Goal: Navigation & Orientation: Find specific page/section

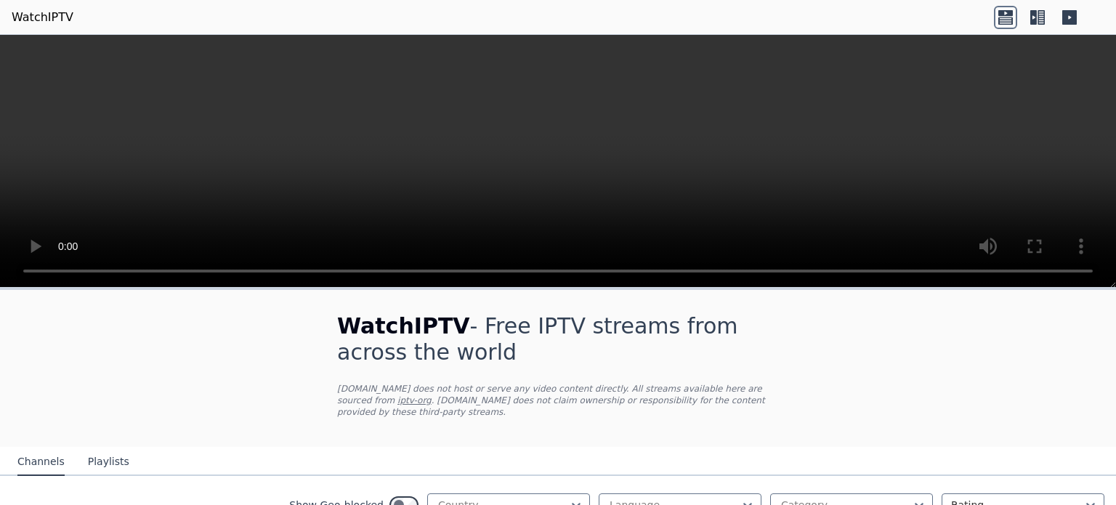
click at [1006, 23] on icon at bounding box center [1005, 20] width 15 height 7
click at [1035, 20] on icon at bounding box center [1033, 17] width 7 height 15
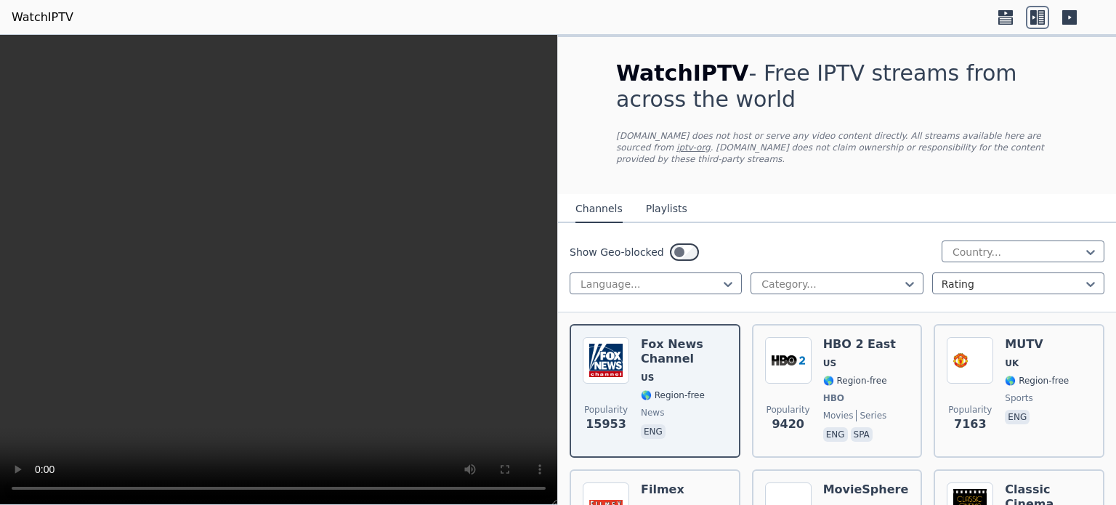
click at [1035, 20] on icon at bounding box center [1033, 17] width 7 height 15
click at [661, 199] on button "Playlists" at bounding box center [666, 209] width 41 height 28
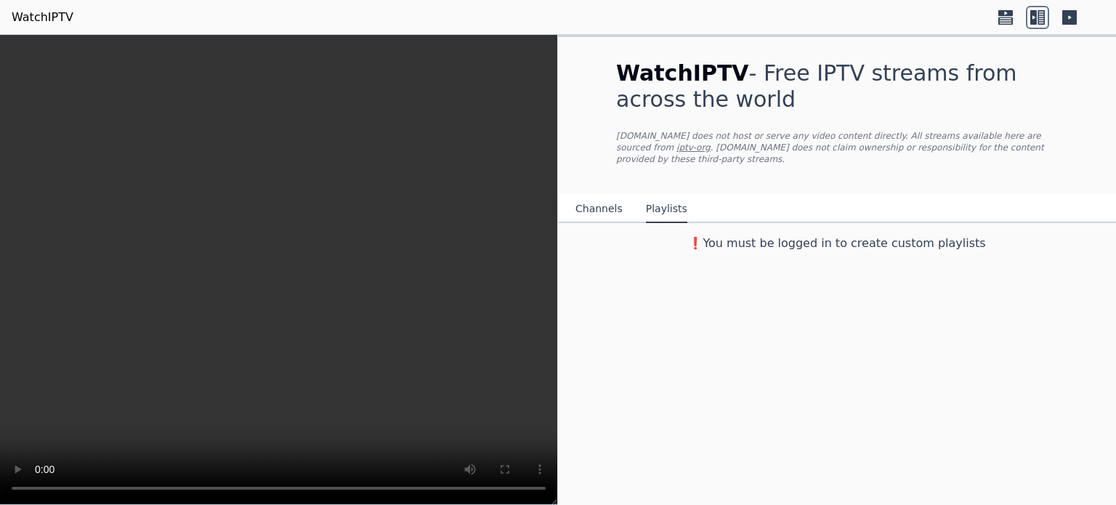
click at [596, 197] on button "Channels" at bounding box center [598, 209] width 47 height 28
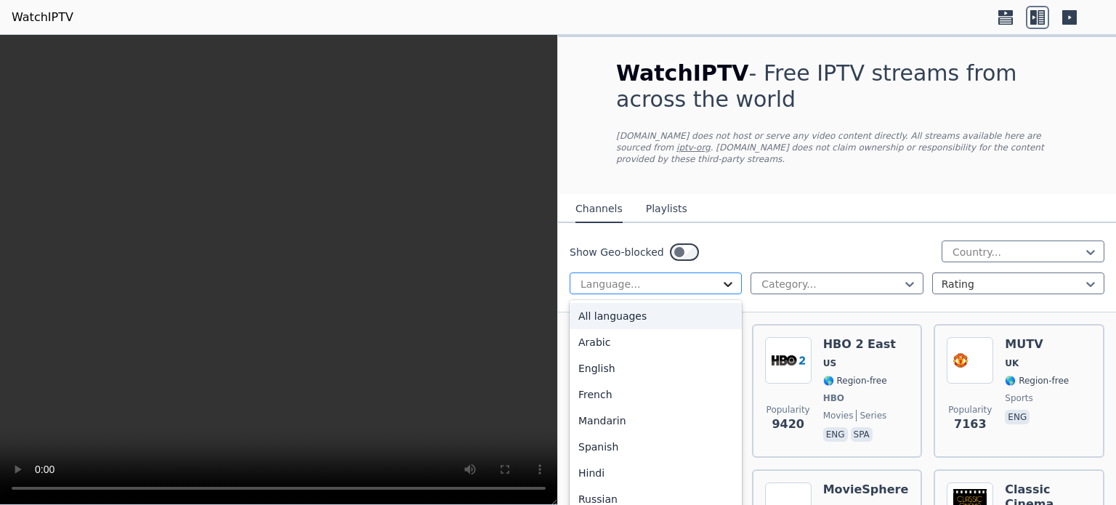
click at [728, 277] on icon at bounding box center [728, 284] width 15 height 15
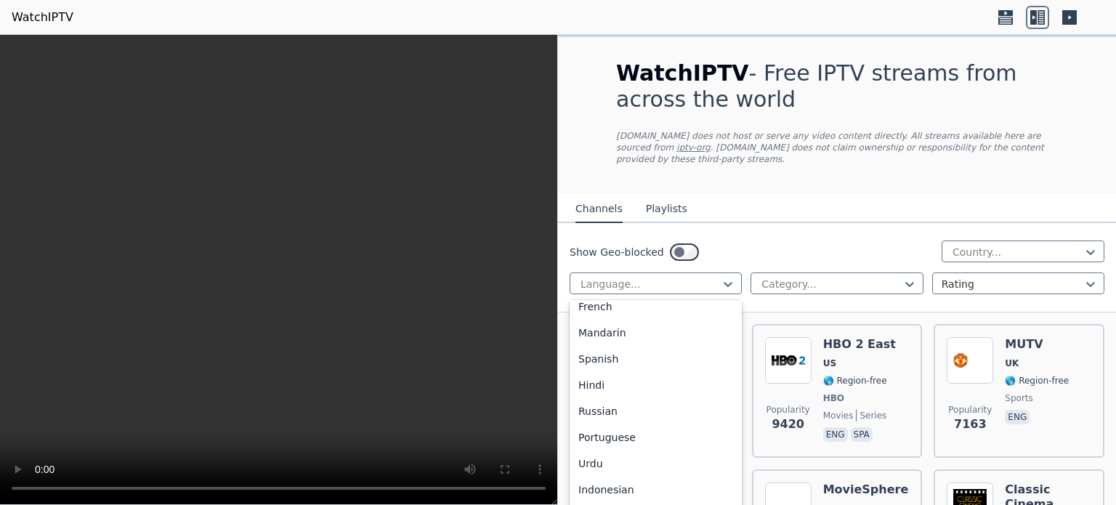
scroll to position [113, 0]
click at [639, 348] on div "Hindi" at bounding box center [656, 360] width 172 height 26
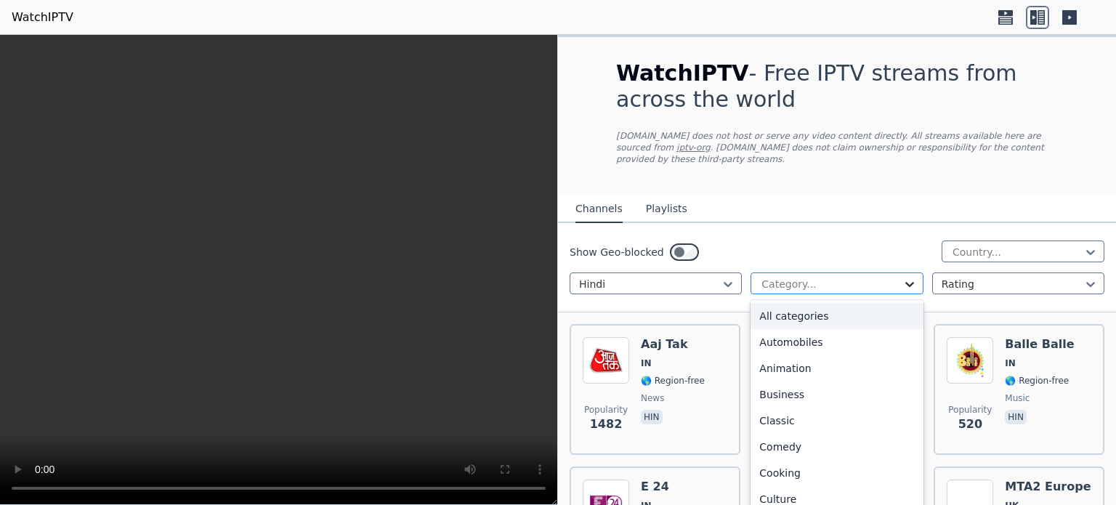
click at [902, 277] on icon at bounding box center [909, 284] width 15 height 15
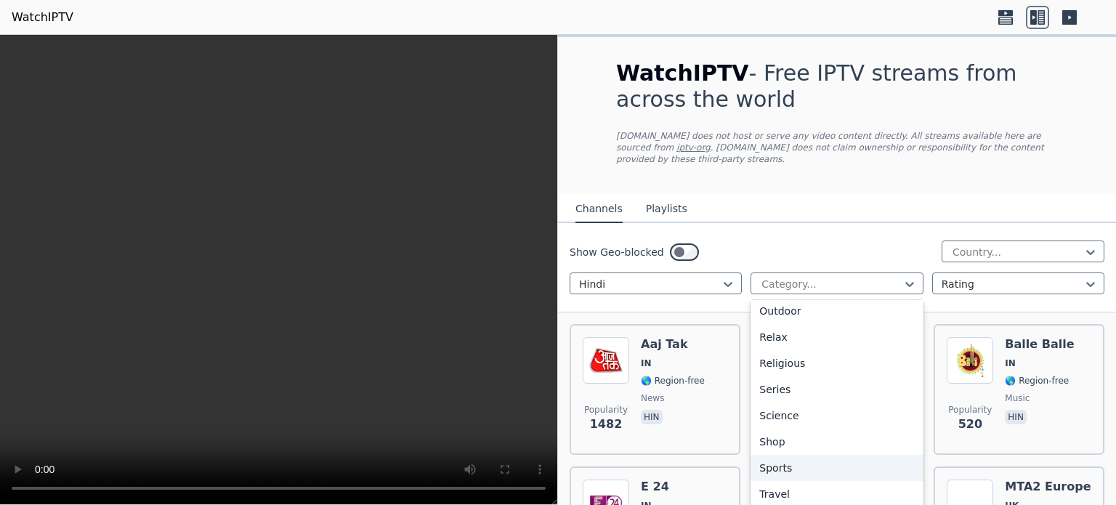
click at [823, 459] on div "Sports" at bounding box center [837, 468] width 172 height 26
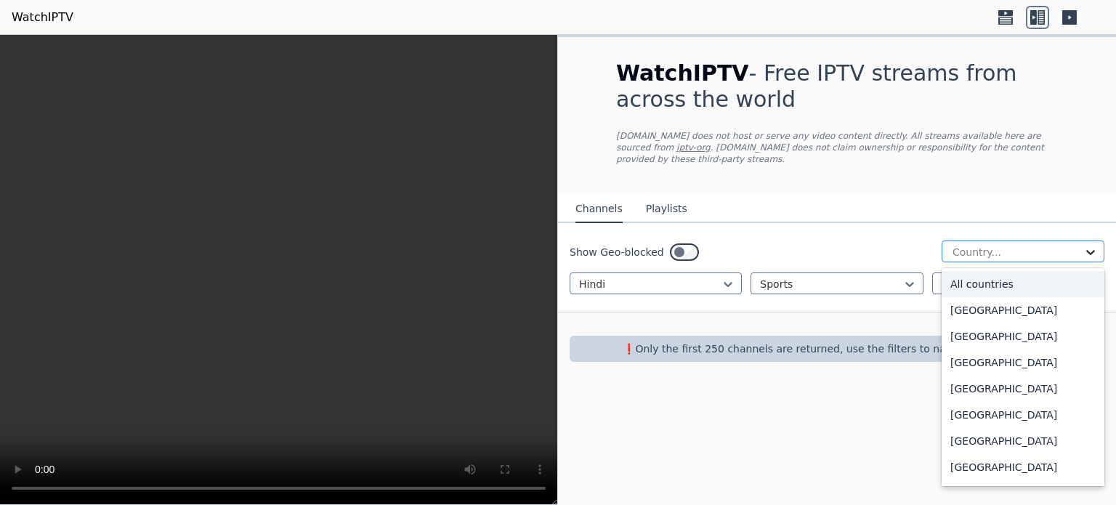
click at [1091, 250] on icon at bounding box center [1090, 252] width 9 height 5
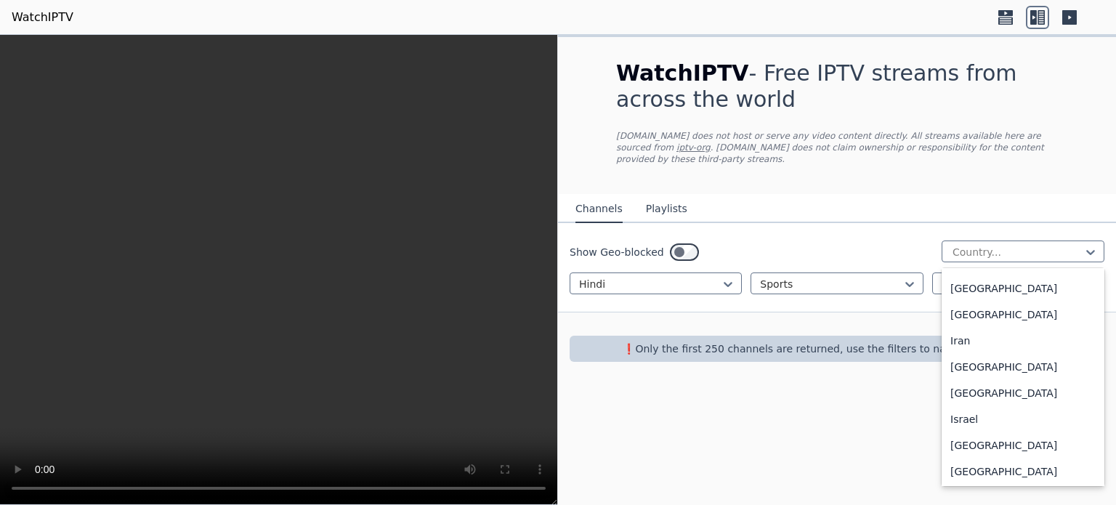
scroll to position [2178, 0]
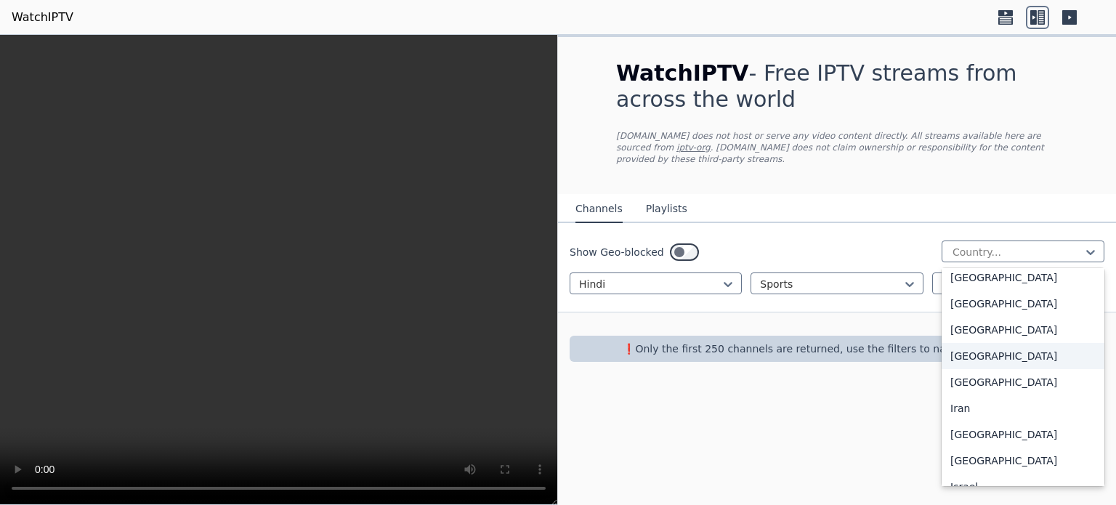
click at [1030, 359] on div "[GEOGRAPHIC_DATA]" at bounding box center [1023, 356] width 163 height 26
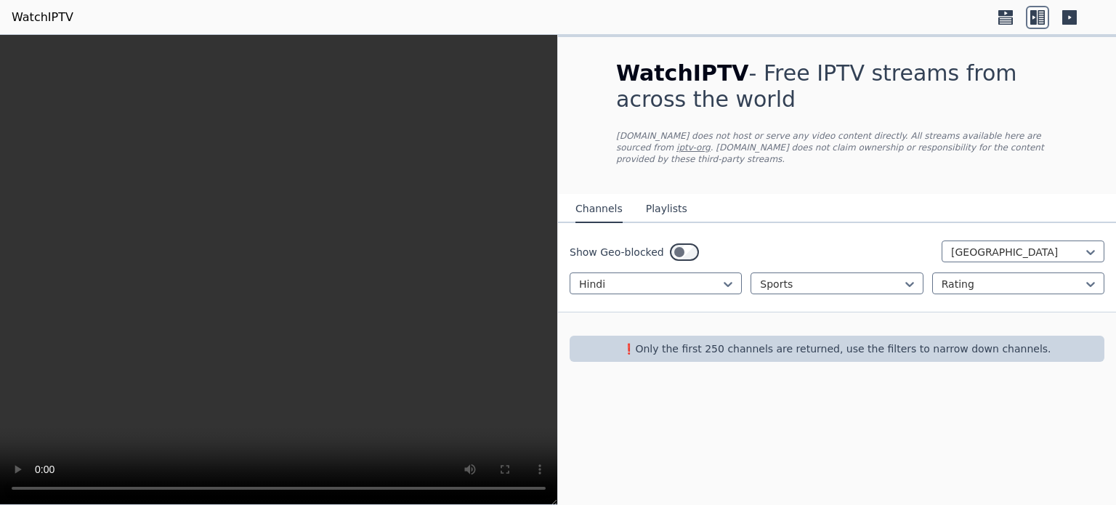
click at [653, 195] on button "Playlists" at bounding box center [666, 209] width 41 height 28
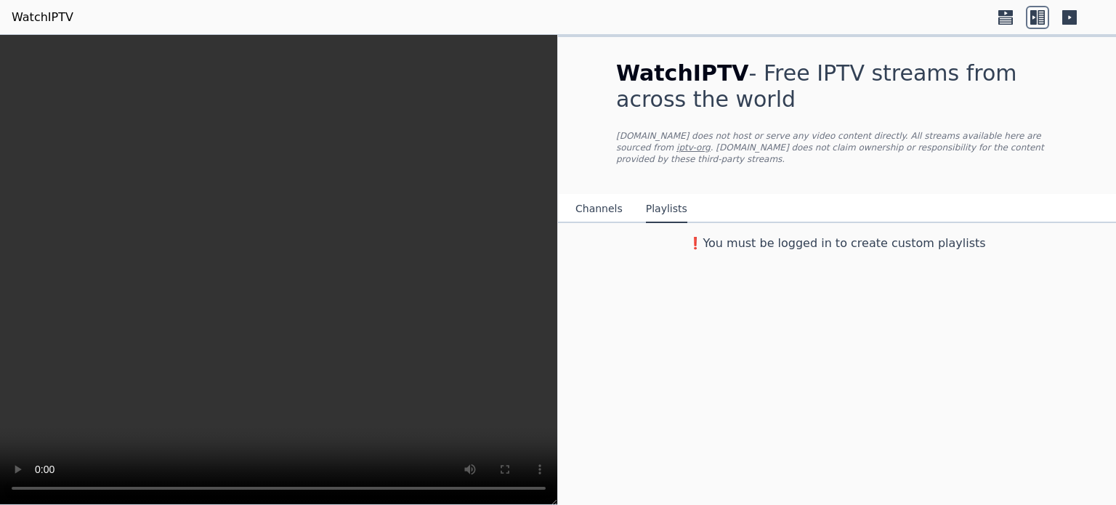
click at [610, 196] on button "Channels" at bounding box center [598, 209] width 47 height 28
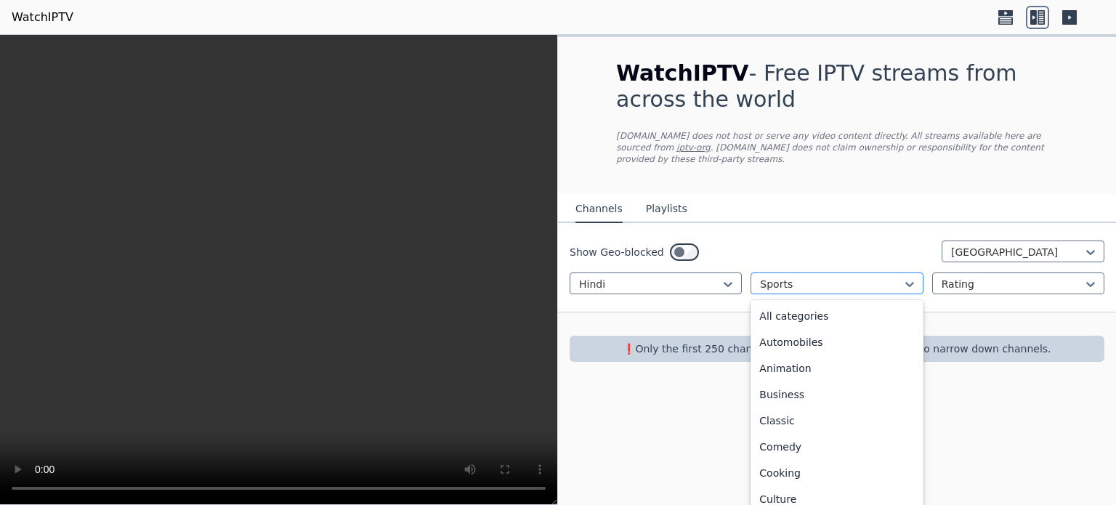
click at [851, 279] on div "Sports" at bounding box center [837, 283] width 172 height 22
click at [825, 307] on div "All categories" at bounding box center [837, 316] width 172 height 26
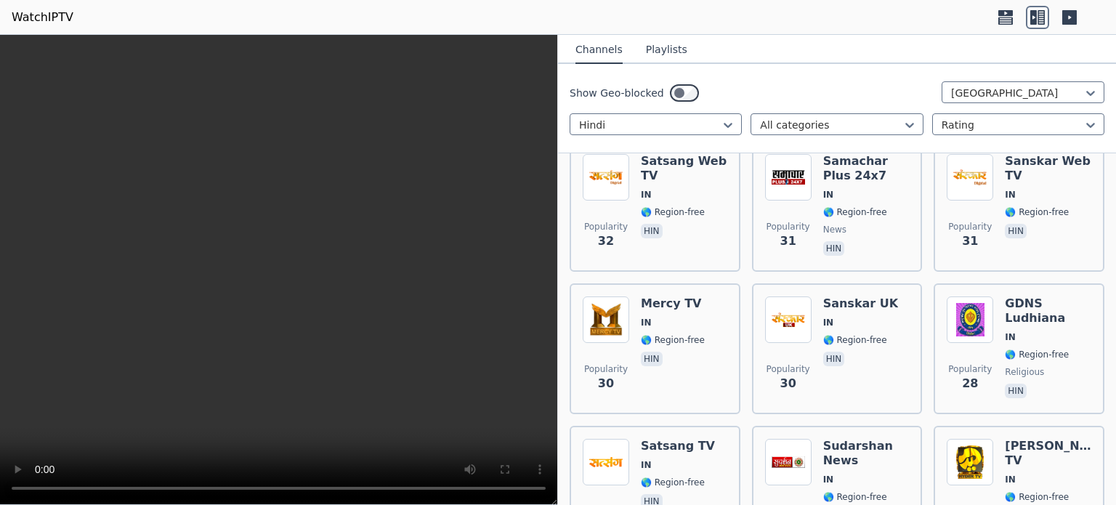
scroll to position [1498, 0]
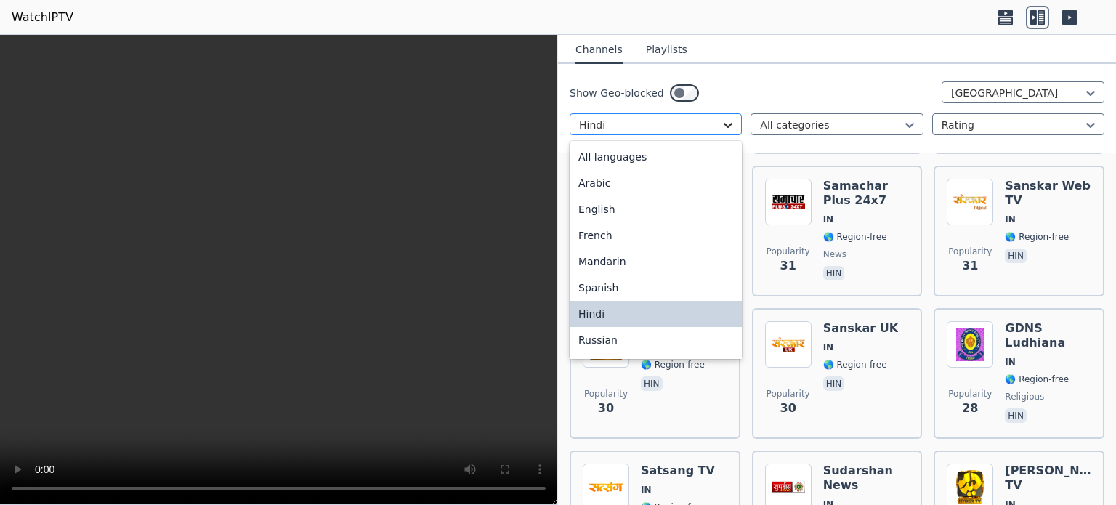
click at [724, 125] on icon at bounding box center [728, 125] width 15 height 15
click at [664, 161] on div "All languages" at bounding box center [656, 157] width 172 height 26
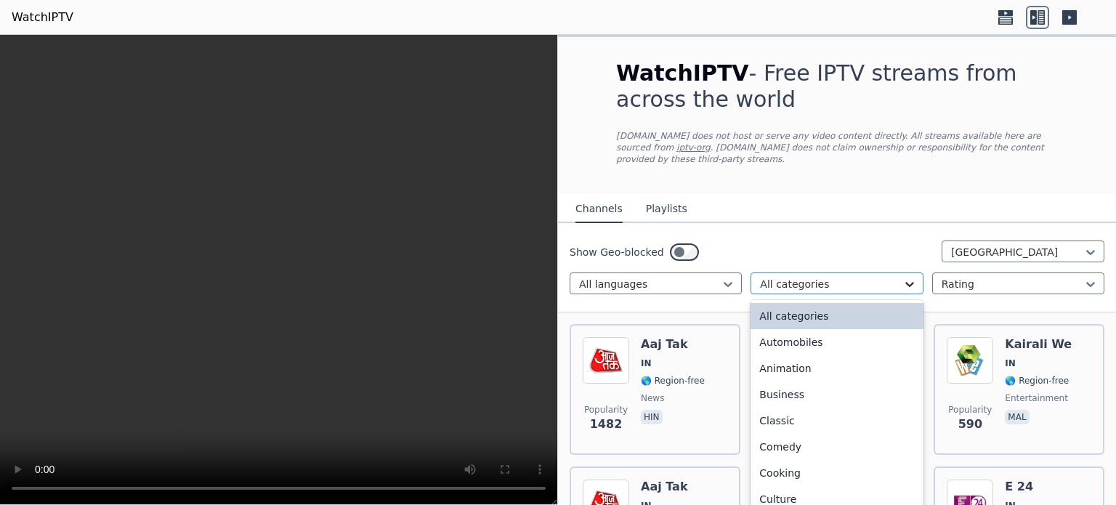
click at [905, 277] on icon at bounding box center [909, 284] width 15 height 15
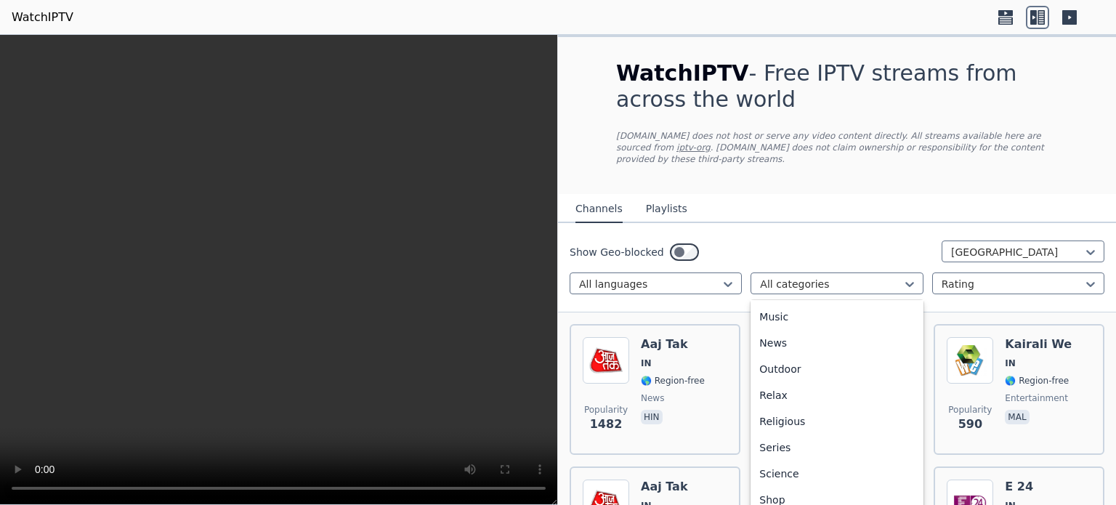
scroll to position [453, 0]
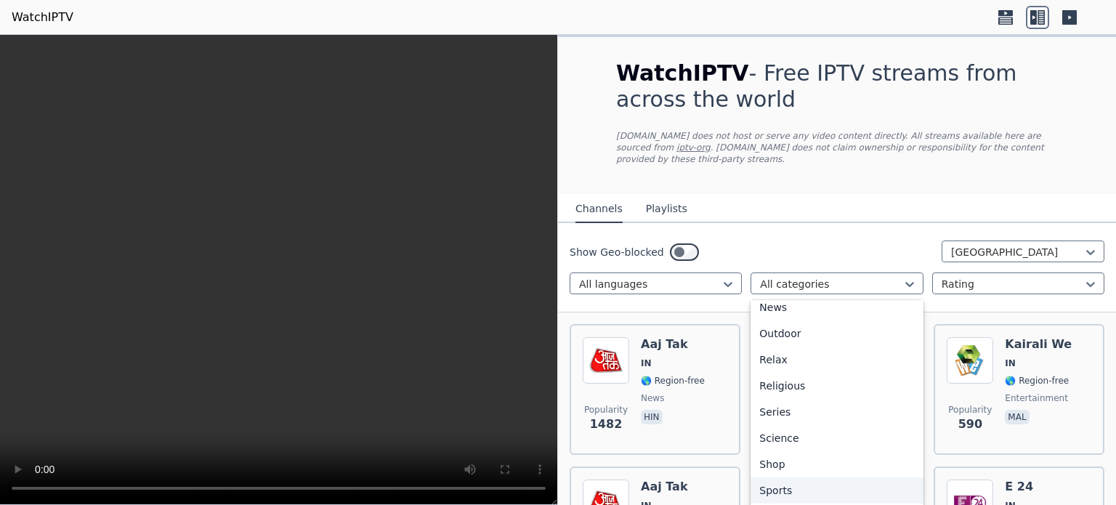
click at [804, 477] on div "Sports" at bounding box center [837, 490] width 172 height 26
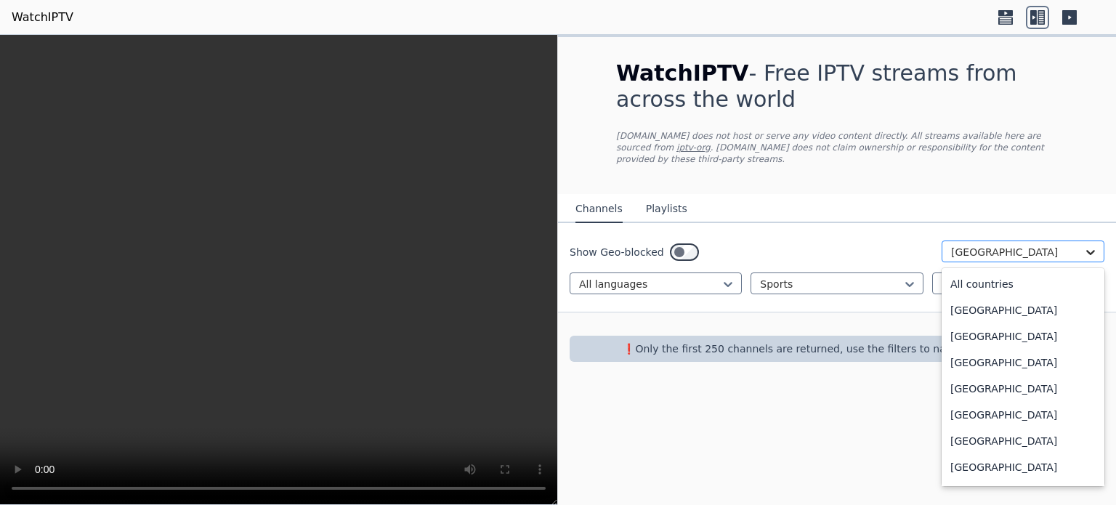
click at [1087, 245] on icon at bounding box center [1090, 252] width 15 height 15
click at [1028, 275] on div "All countries" at bounding box center [1023, 284] width 163 height 26
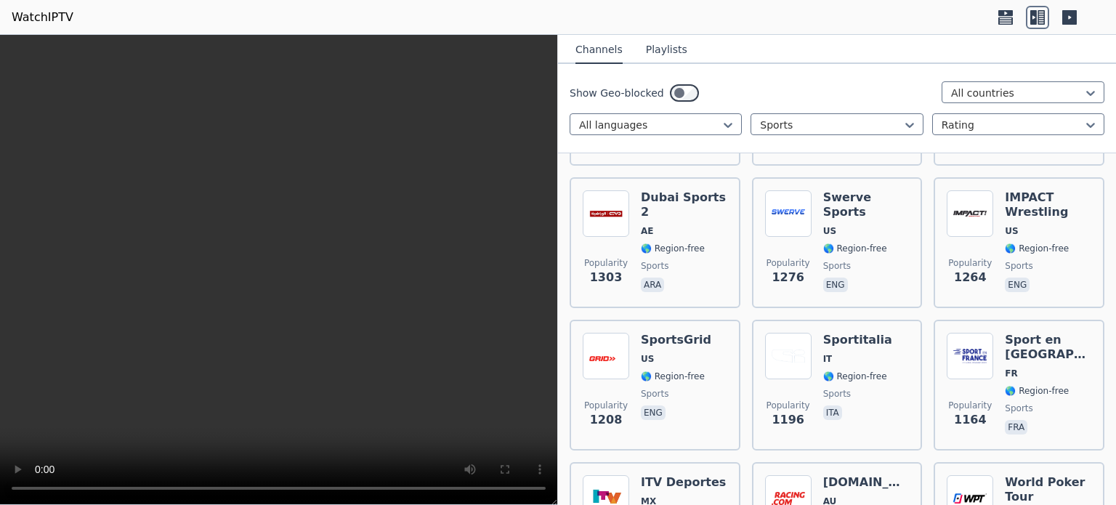
scroll to position [693, 0]
